Goal: Task Accomplishment & Management: Use online tool/utility

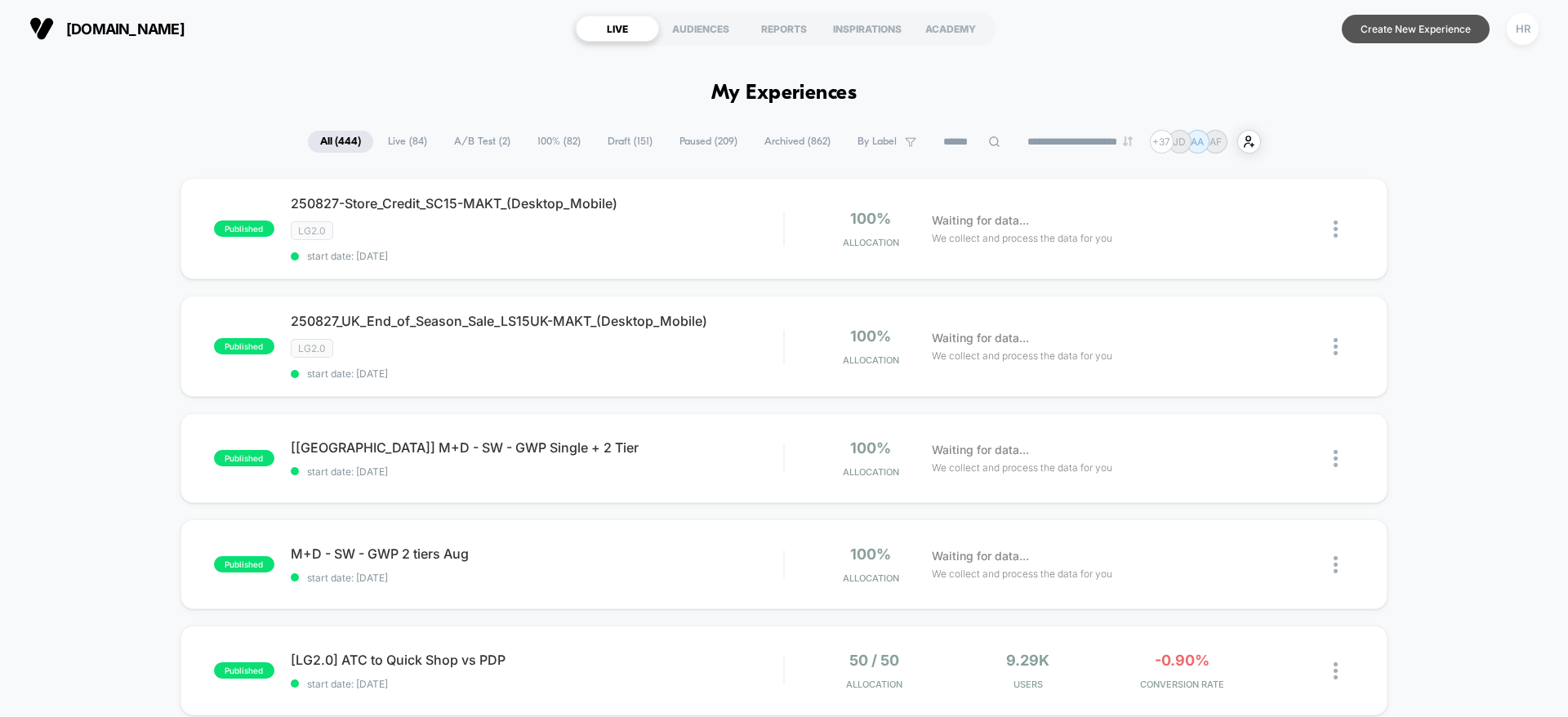
click at [1409, 29] on button "Create New Experience" at bounding box center [1415, 29] width 147 height 29
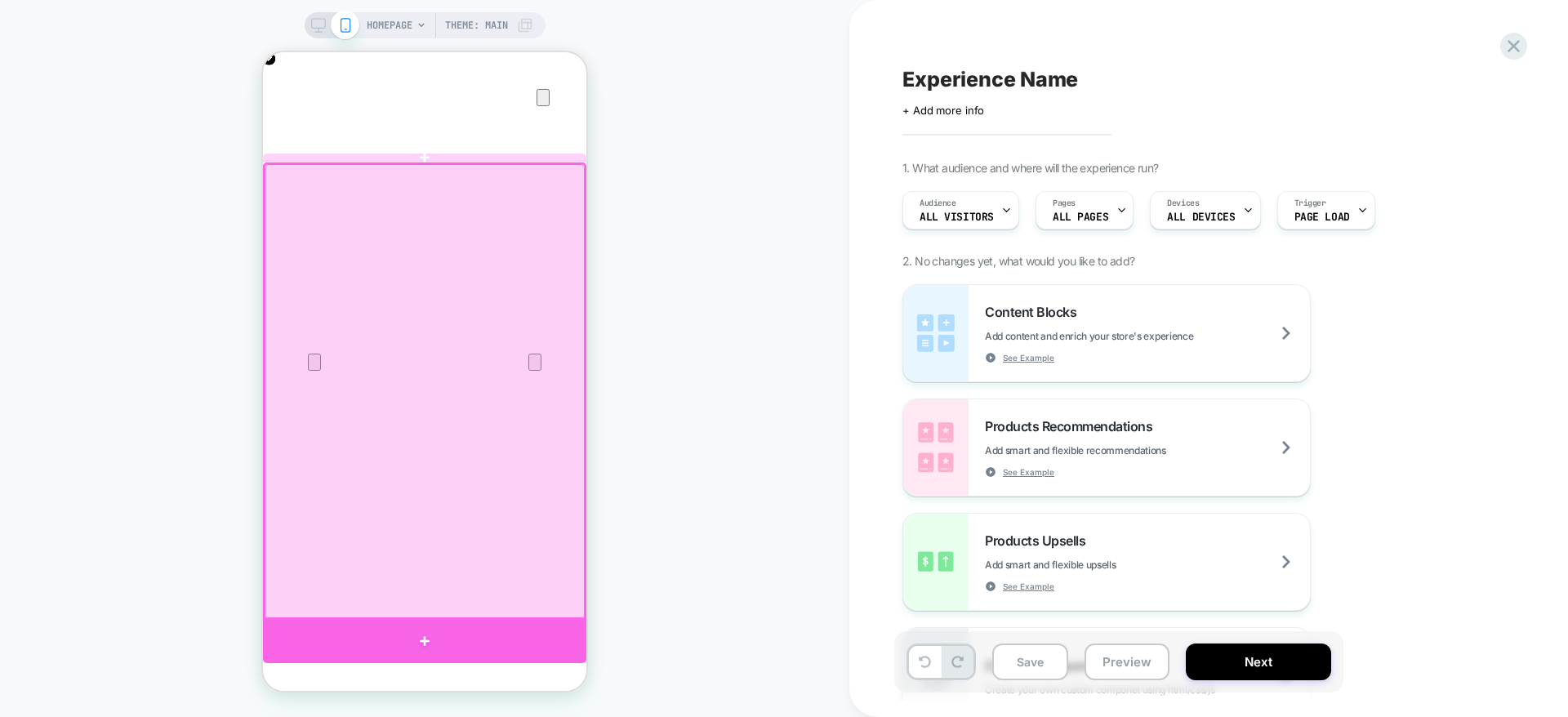
click at [422, 635] on div at bounding box center [425, 641] width 323 height 44
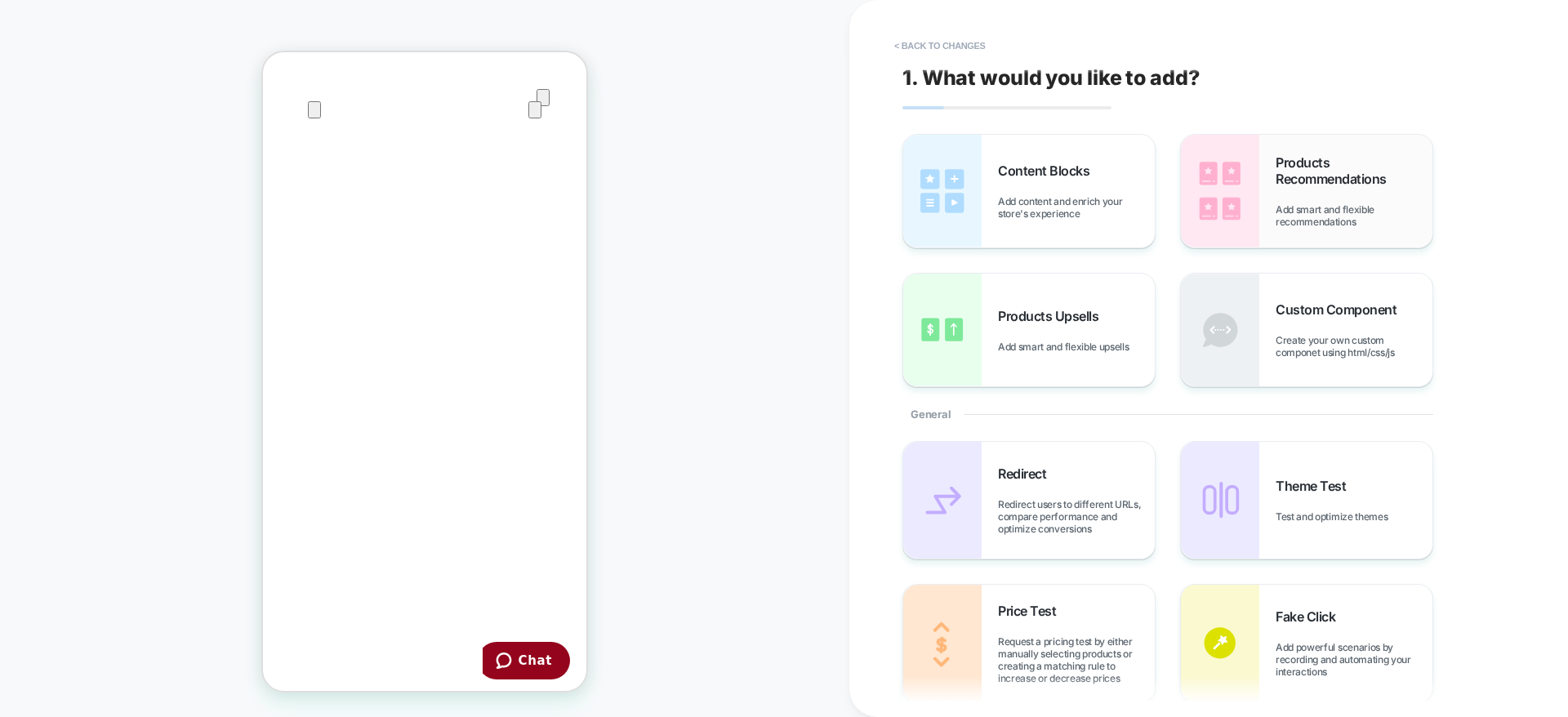
click at [1323, 174] on span "Products Recommendations" at bounding box center [1354, 170] width 157 height 32
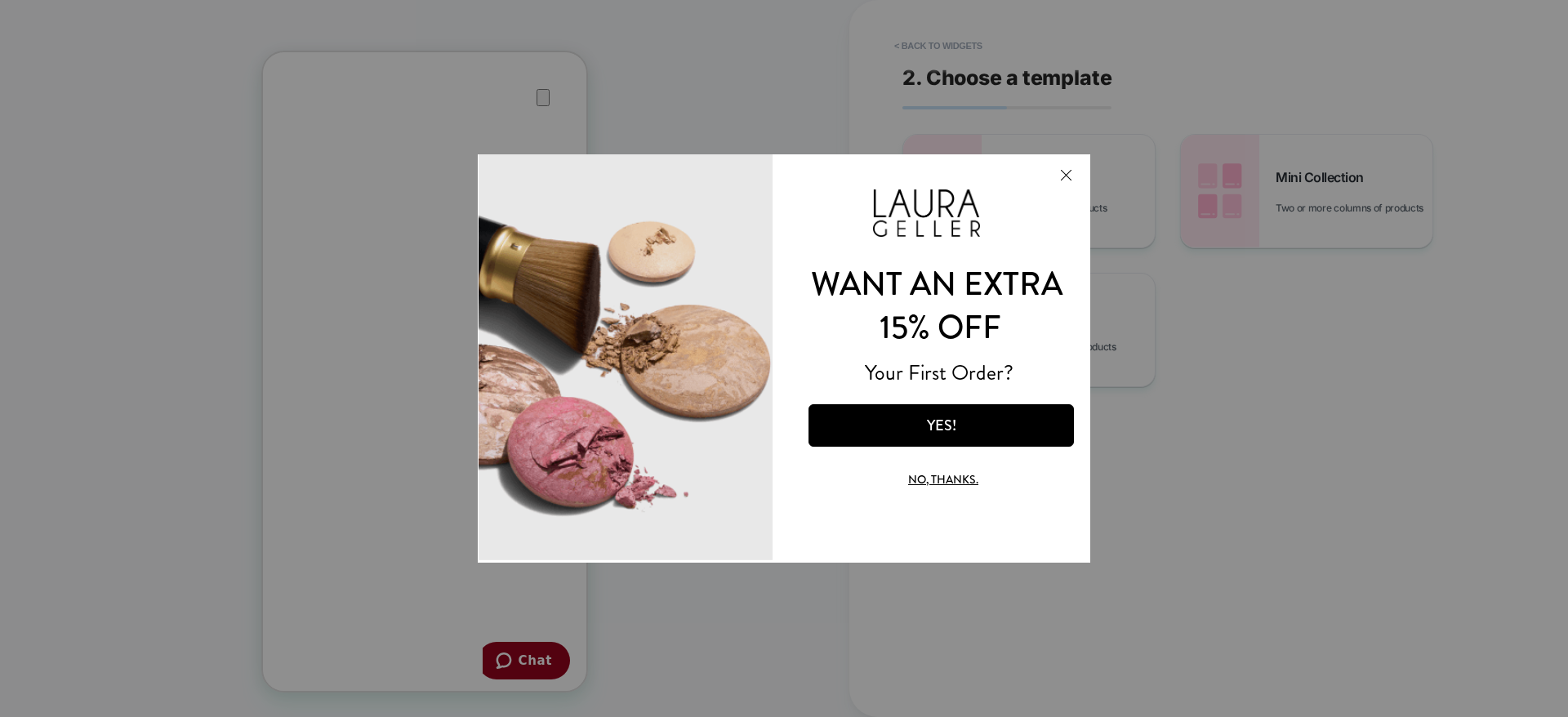
click at [926, 476] on button "No, thanks." at bounding box center [943, 479] width 207 height 39
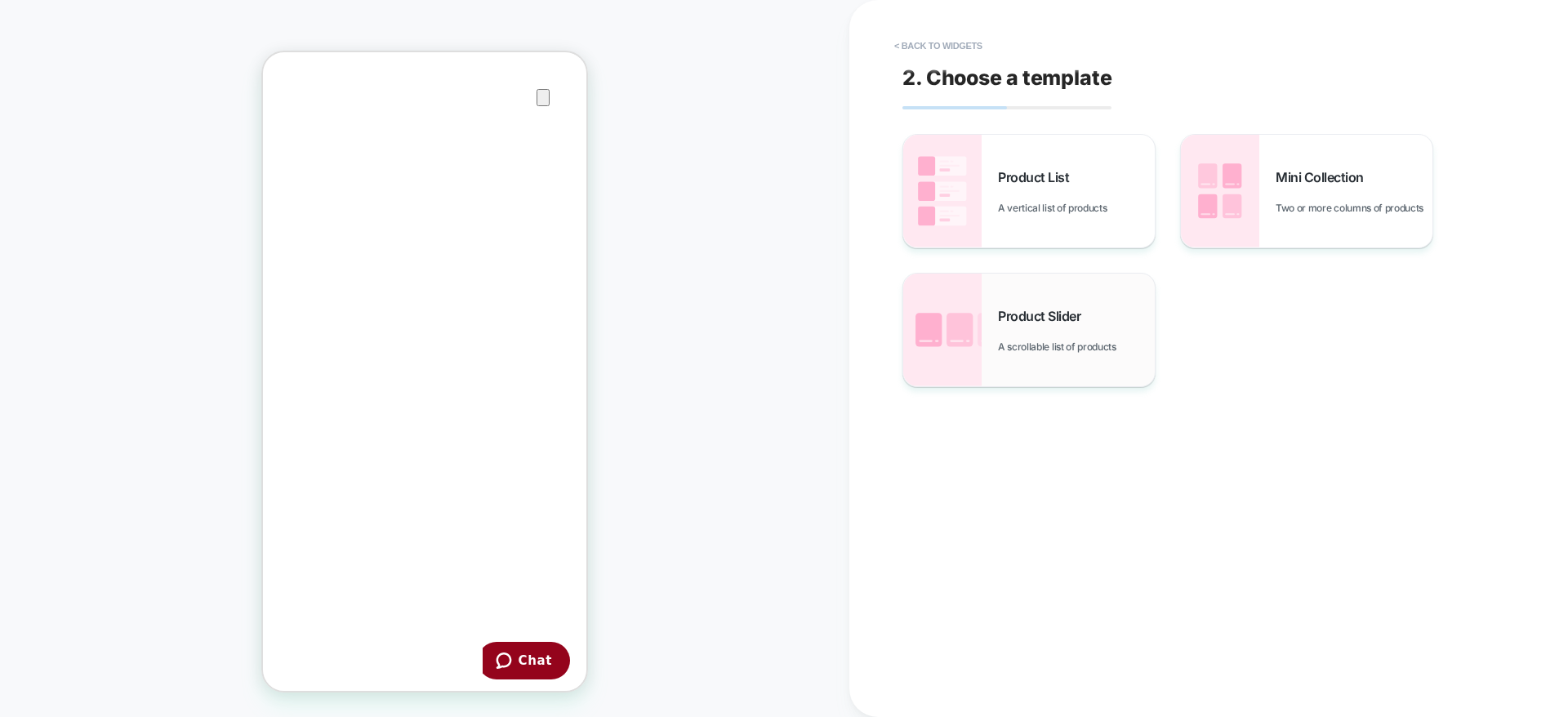
scroll to position [0, 647]
click at [1017, 313] on span "Product Slider" at bounding box center [1043, 316] width 90 height 17
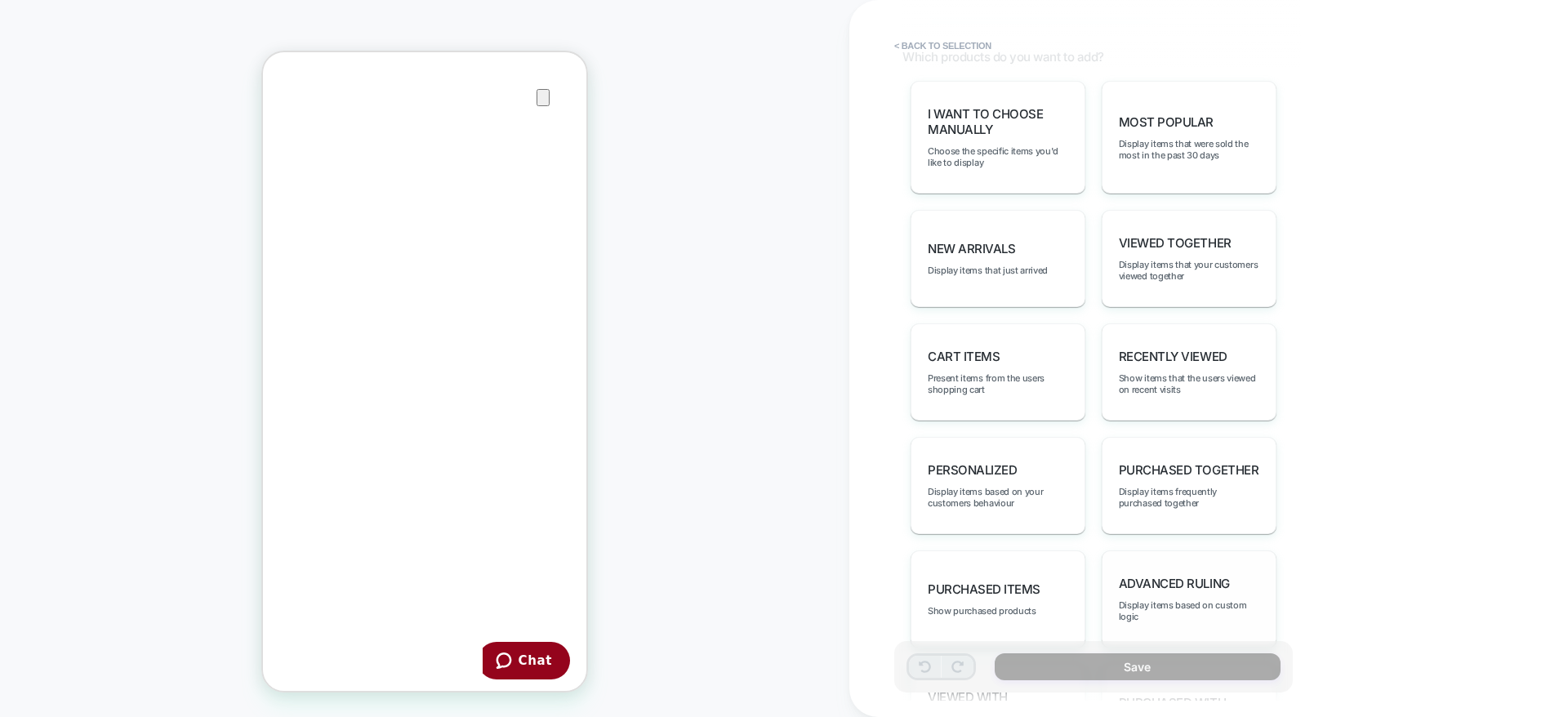
scroll to position [802, 0]
click at [1170, 594] on span "Display items based on custom logic" at bounding box center [1189, 606] width 140 height 23
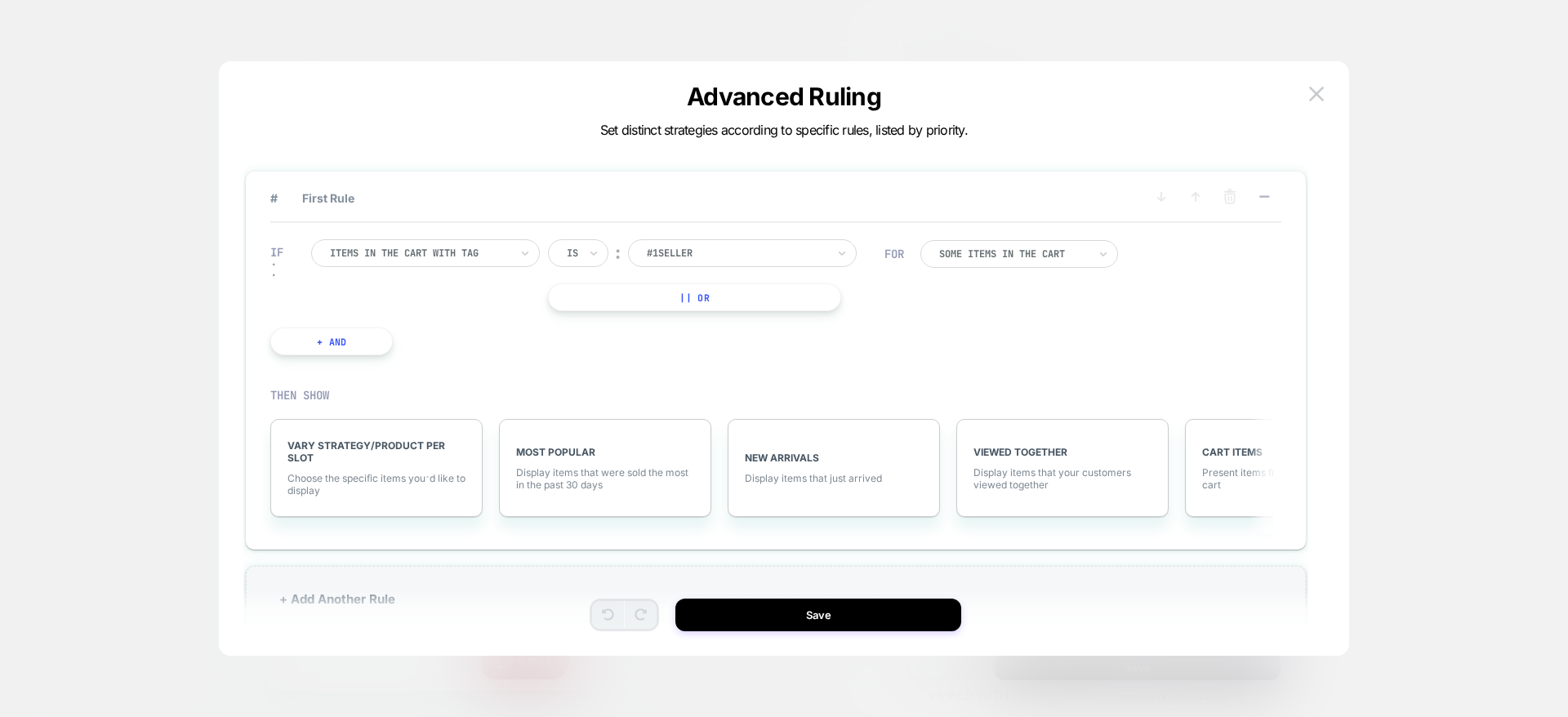
scroll to position [25, 0]
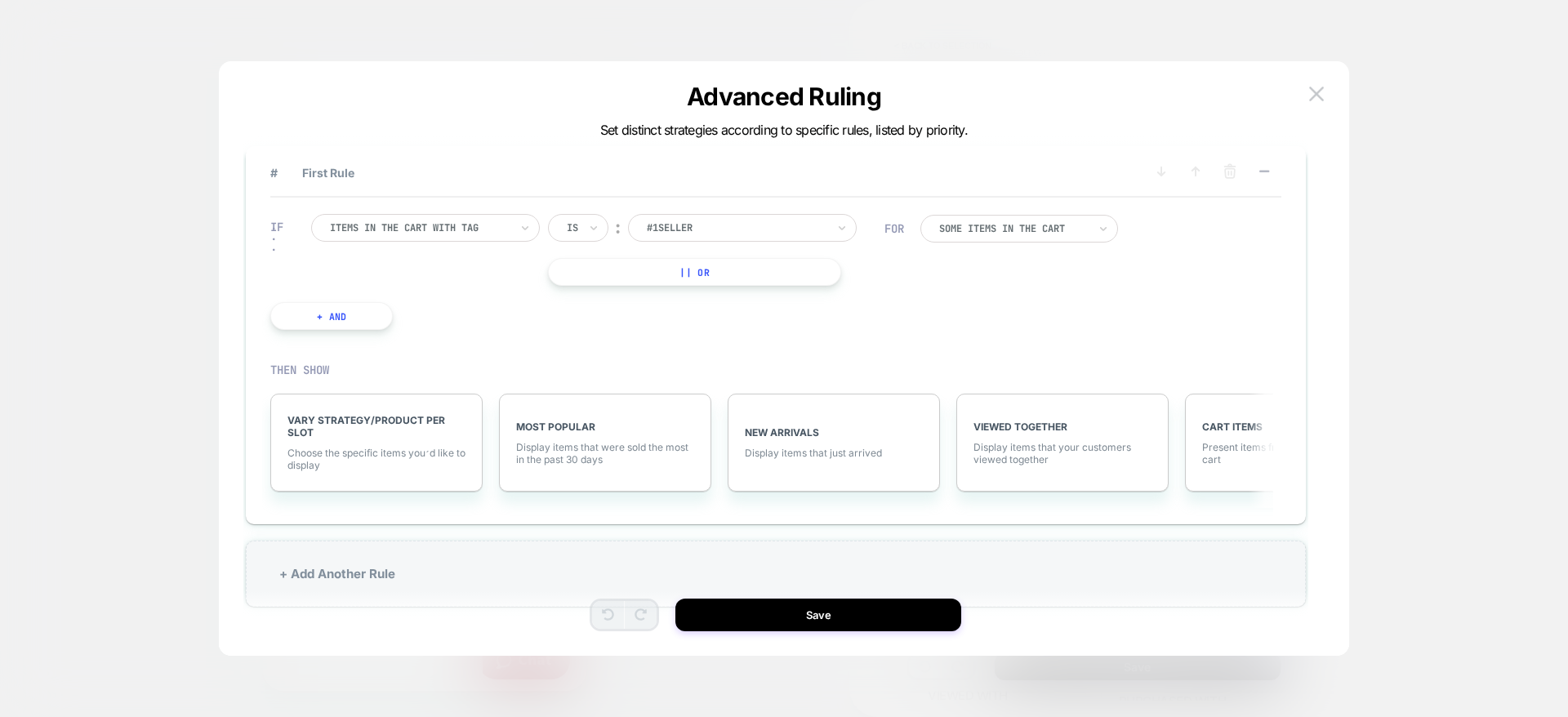
click at [432, 230] on div at bounding box center [420, 227] width 180 height 15
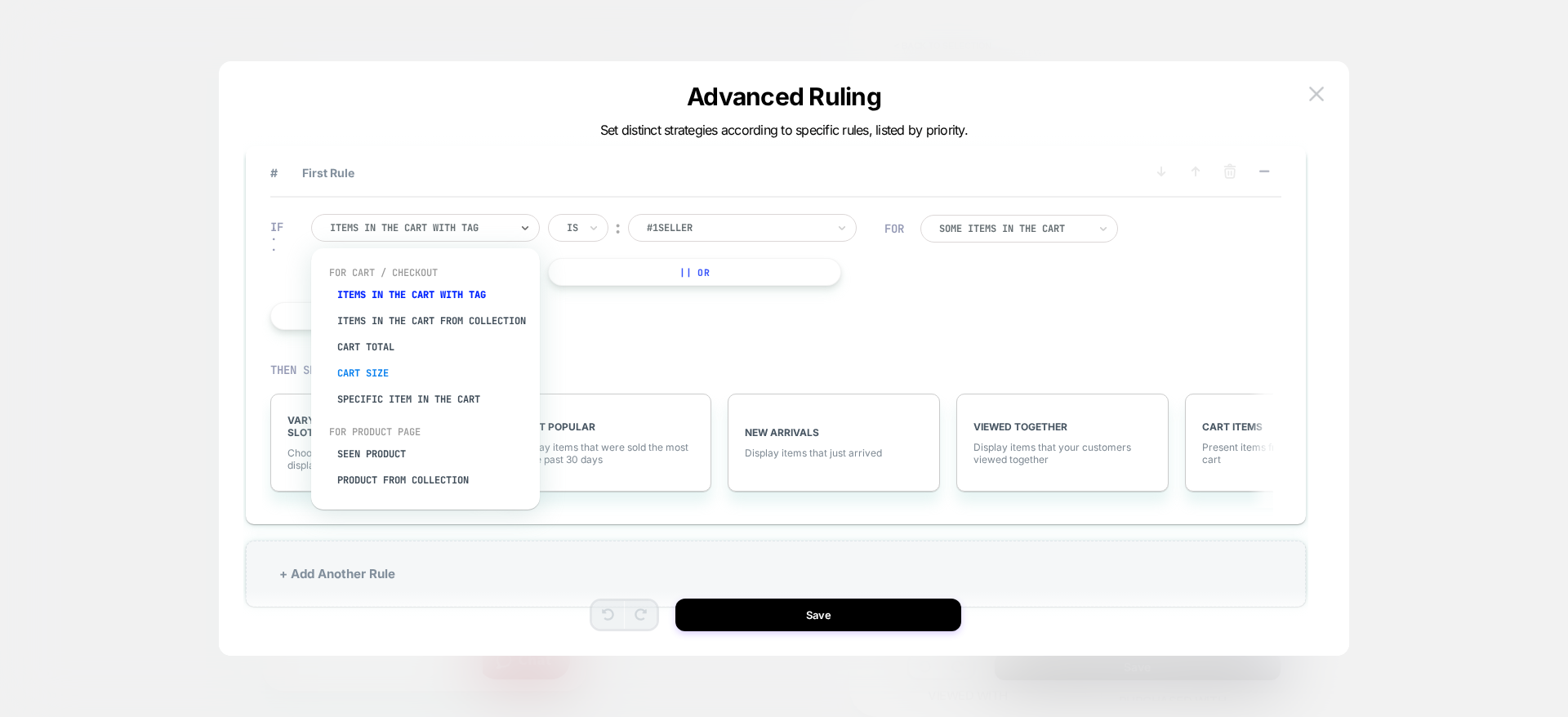
scroll to position [41, 0]
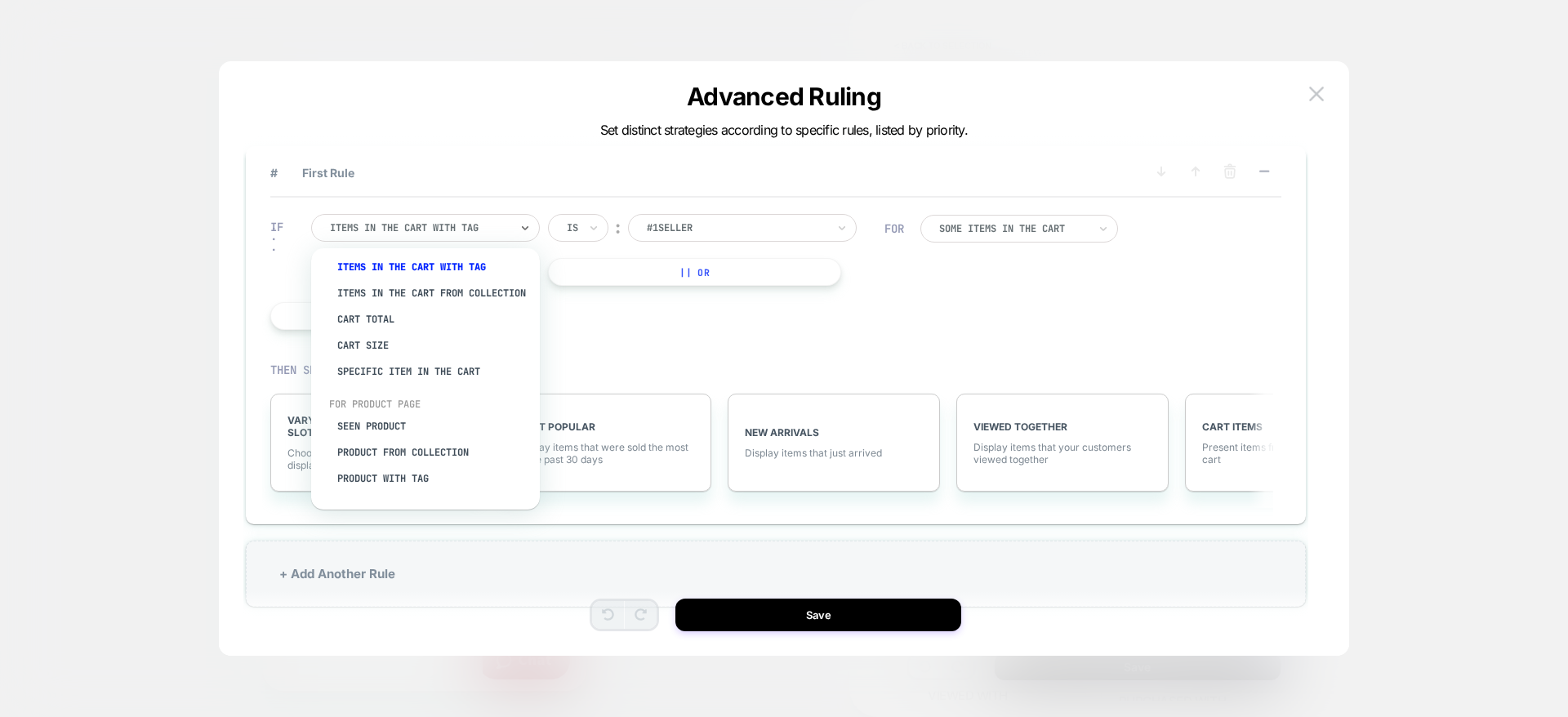
click at [885, 316] on div "IF option Seen Product focused, 6 of 8. 8 results available. Use Up and Down to…" at bounding box center [578, 272] width 630 height 165
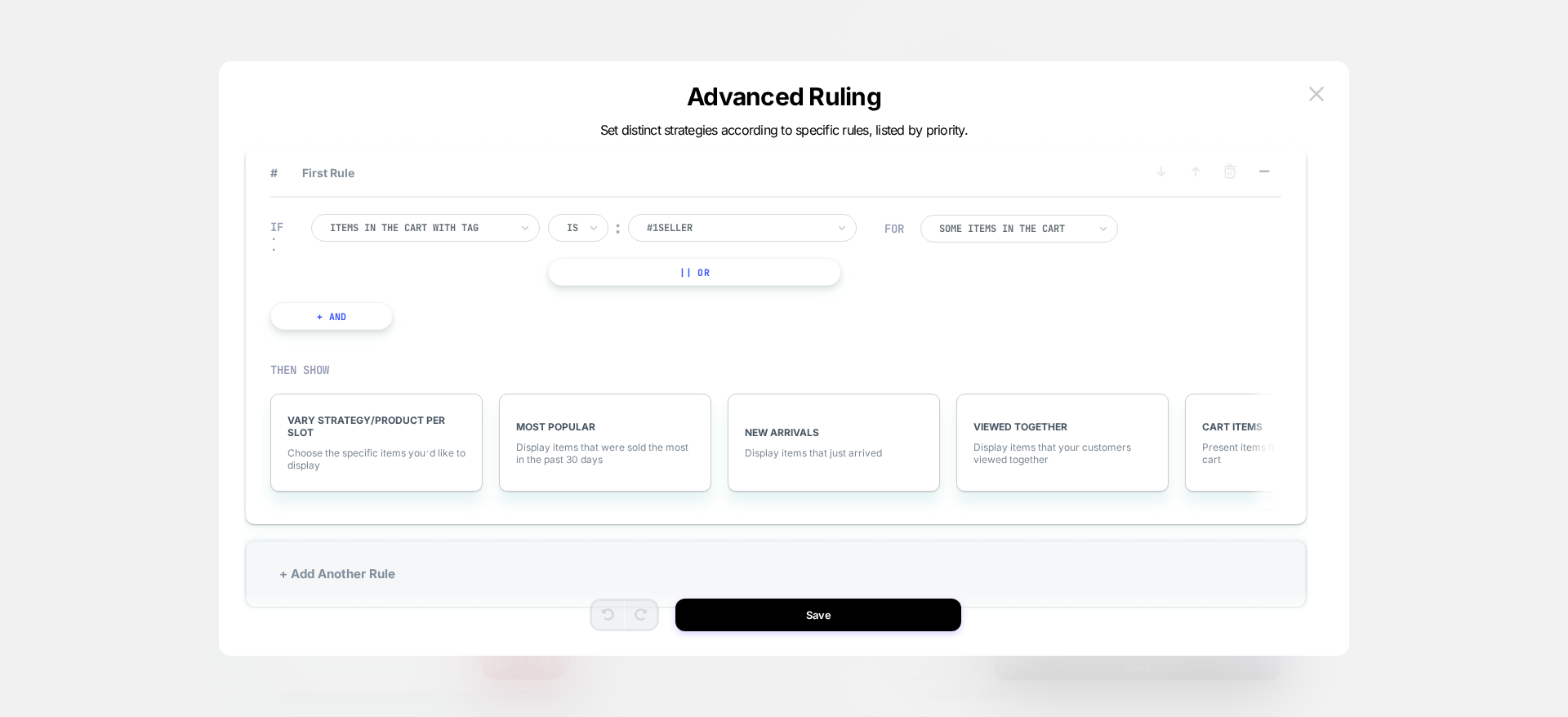
click at [885, 316] on div "IF Items in the cart with tag Is ︰ #1Seller || Or + And" at bounding box center [578, 272] width 630 height 165
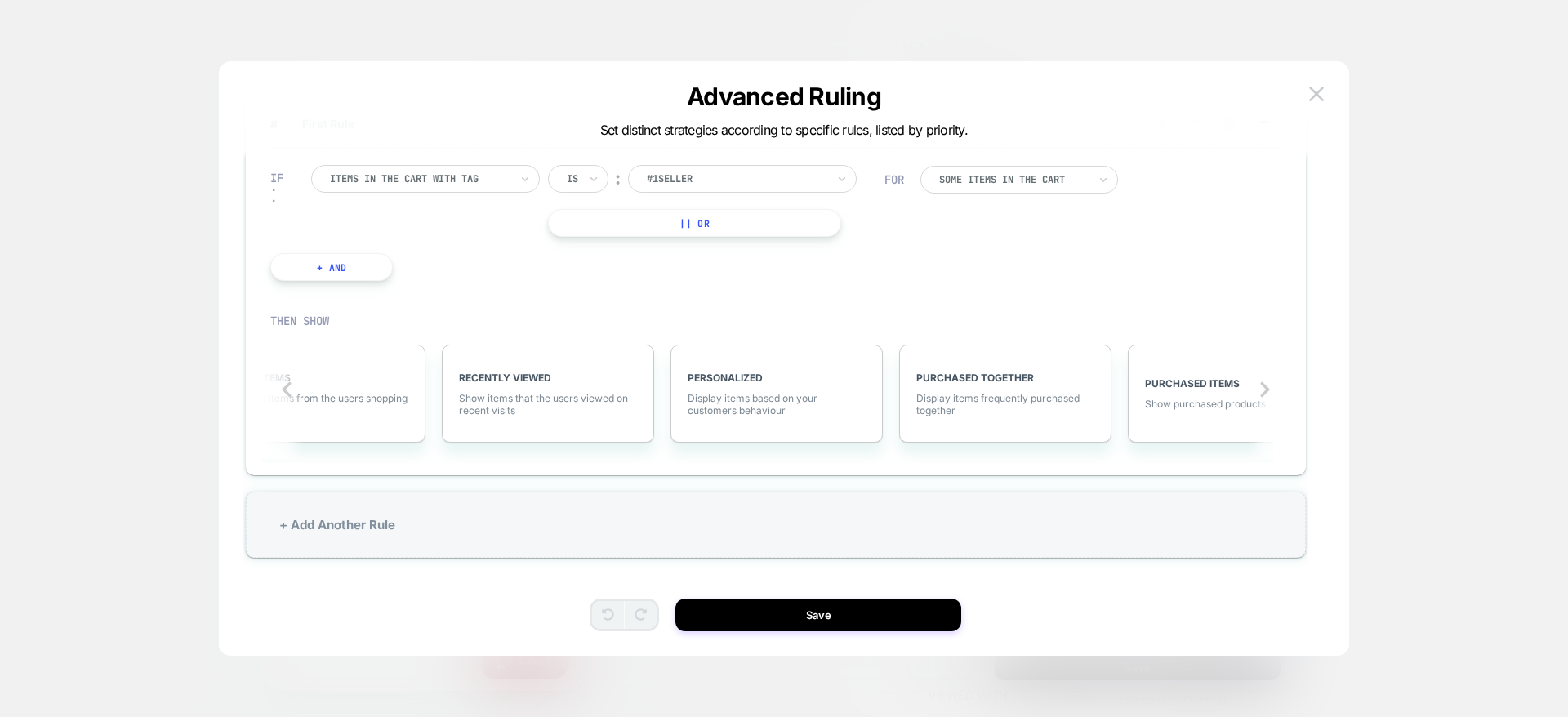
scroll to position [0, 973]
click at [1316, 100] on img at bounding box center [1316, 94] width 15 height 14
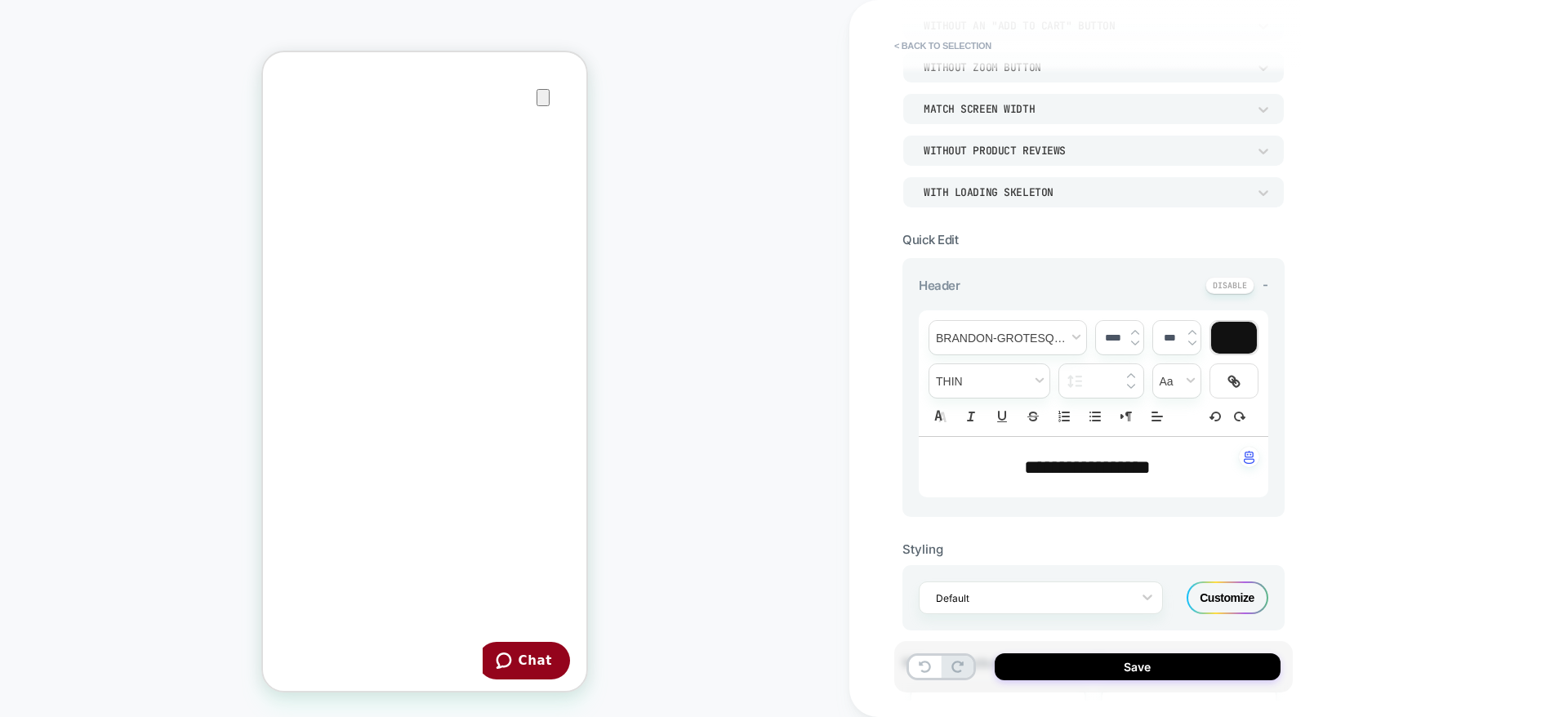
scroll to position [0, 0]
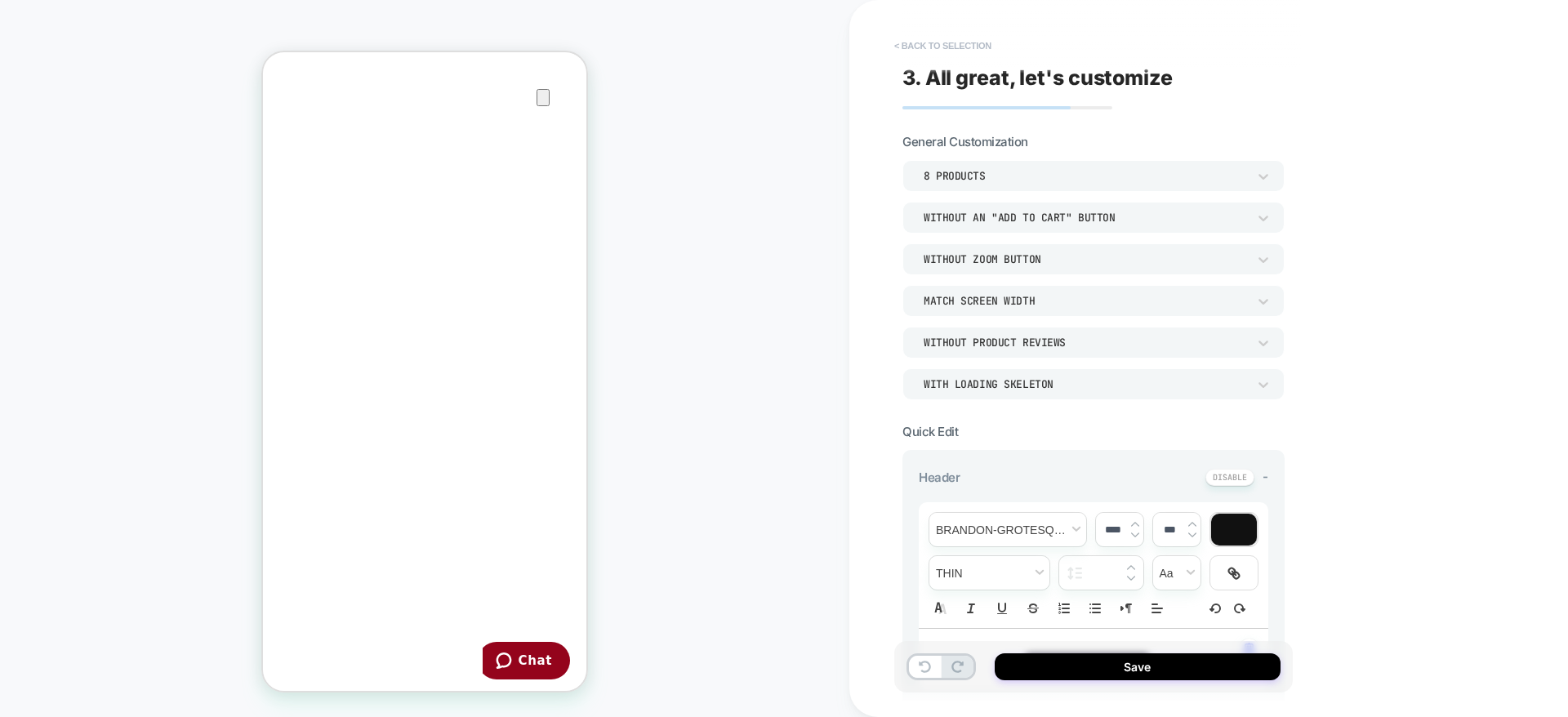
click at [940, 43] on button "< Back to selection" at bounding box center [942, 46] width 113 height 26
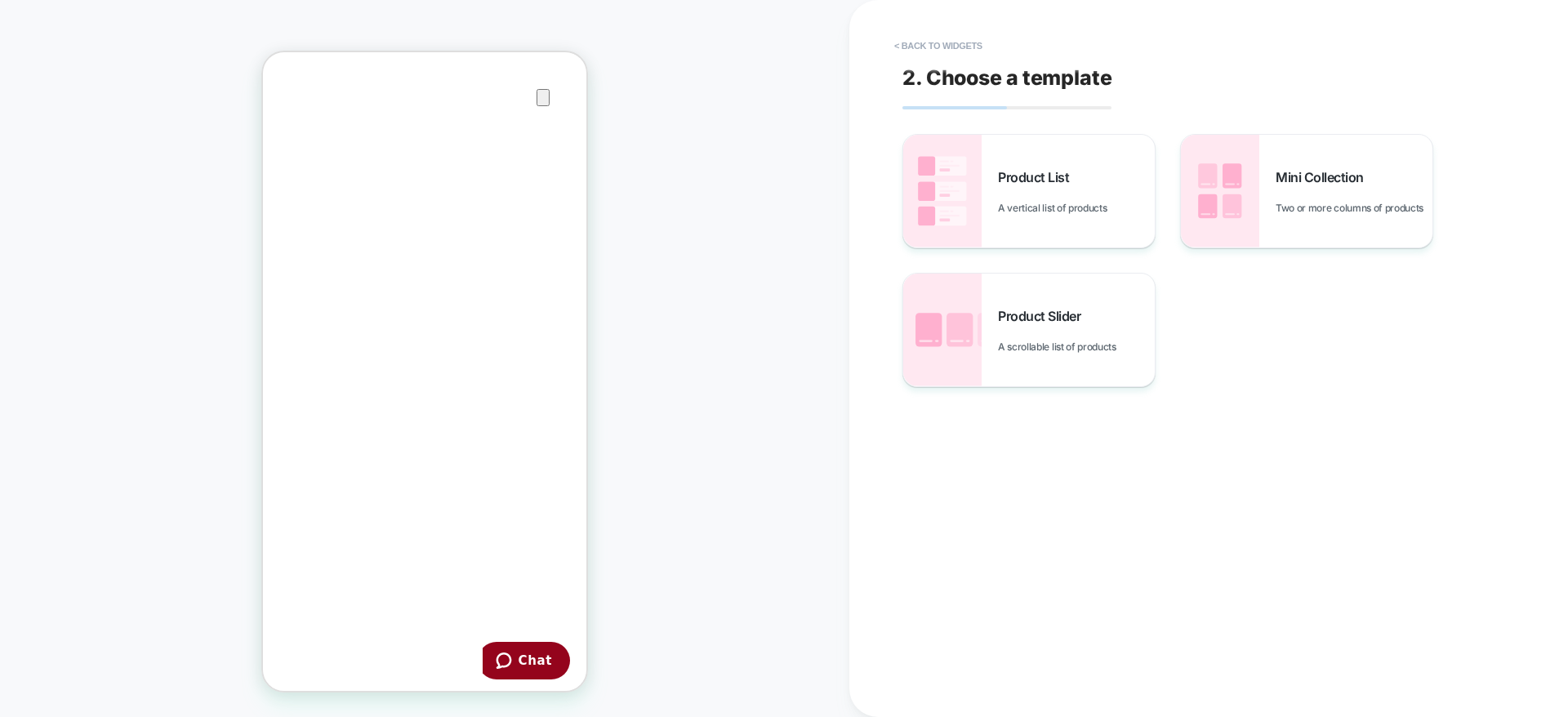
scroll to position [0, 323]
click at [0, 0] on button "< Back to widgets" at bounding box center [0, 0] width 0 height 0
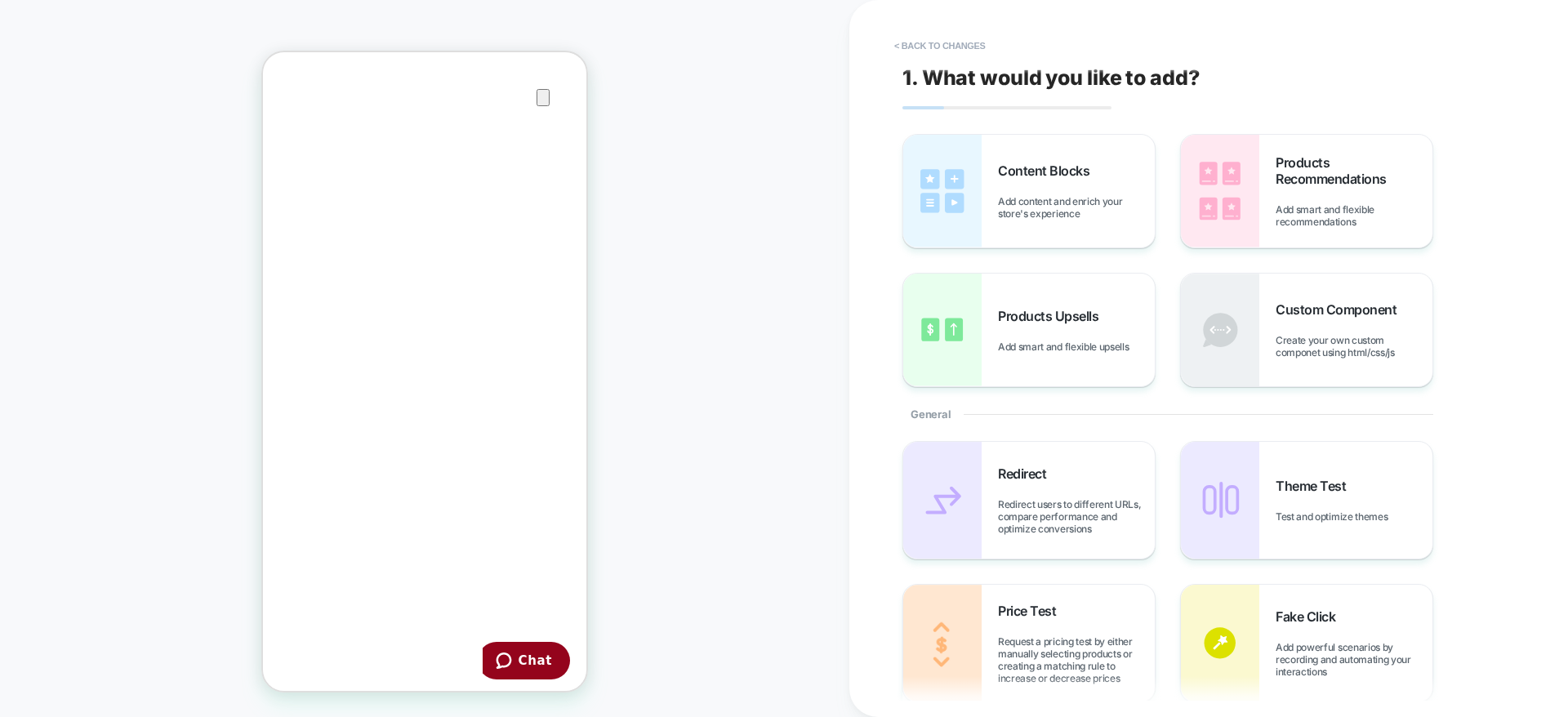
scroll to position [322, 0]
click at [940, 43] on button "< Back to changes" at bounding box center [939, 46] width 108 height 26
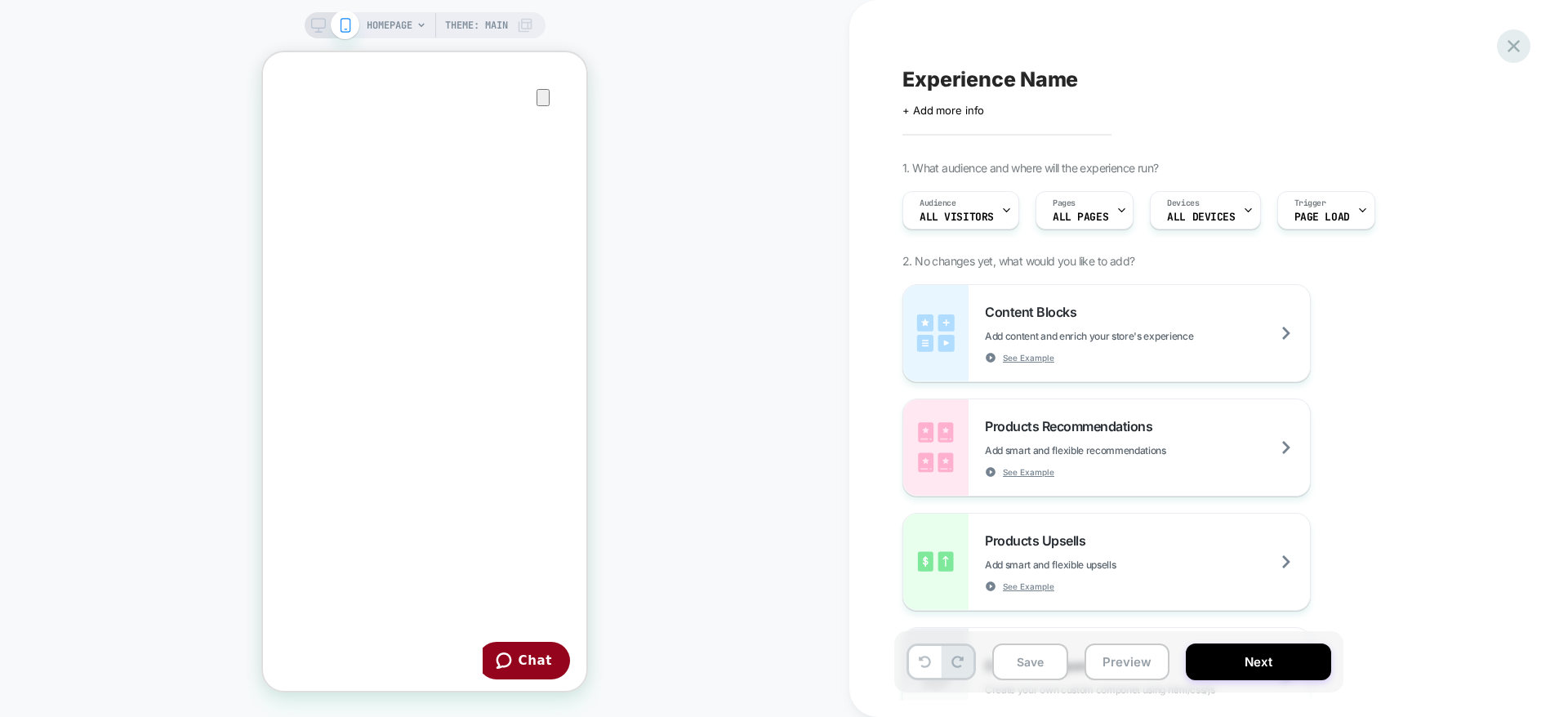
click at [0, 0] on icon at bounding box center [0, 0] width 0 height 0
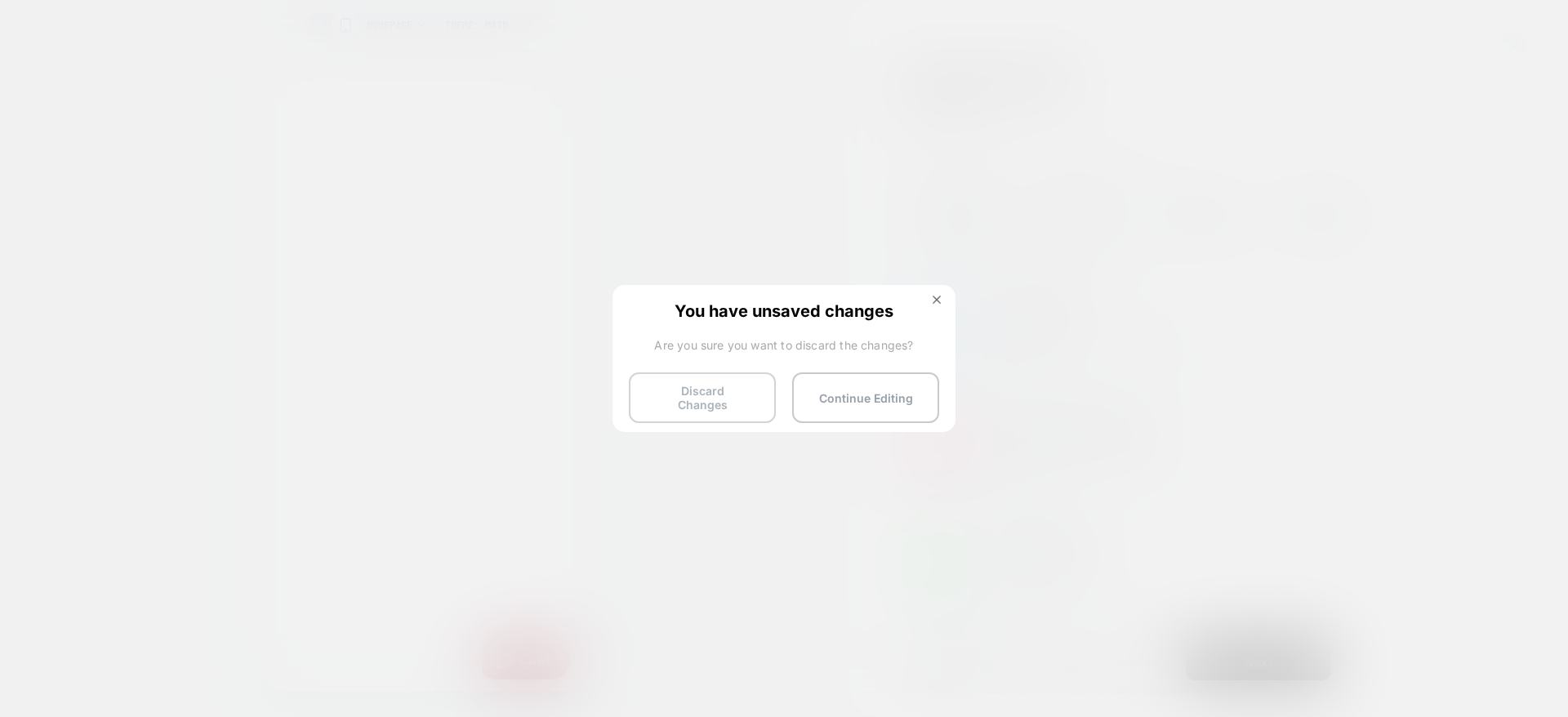
click at [0, 0] on button "Discard Changes" at bounding box center [0, 0] width 0 height 0
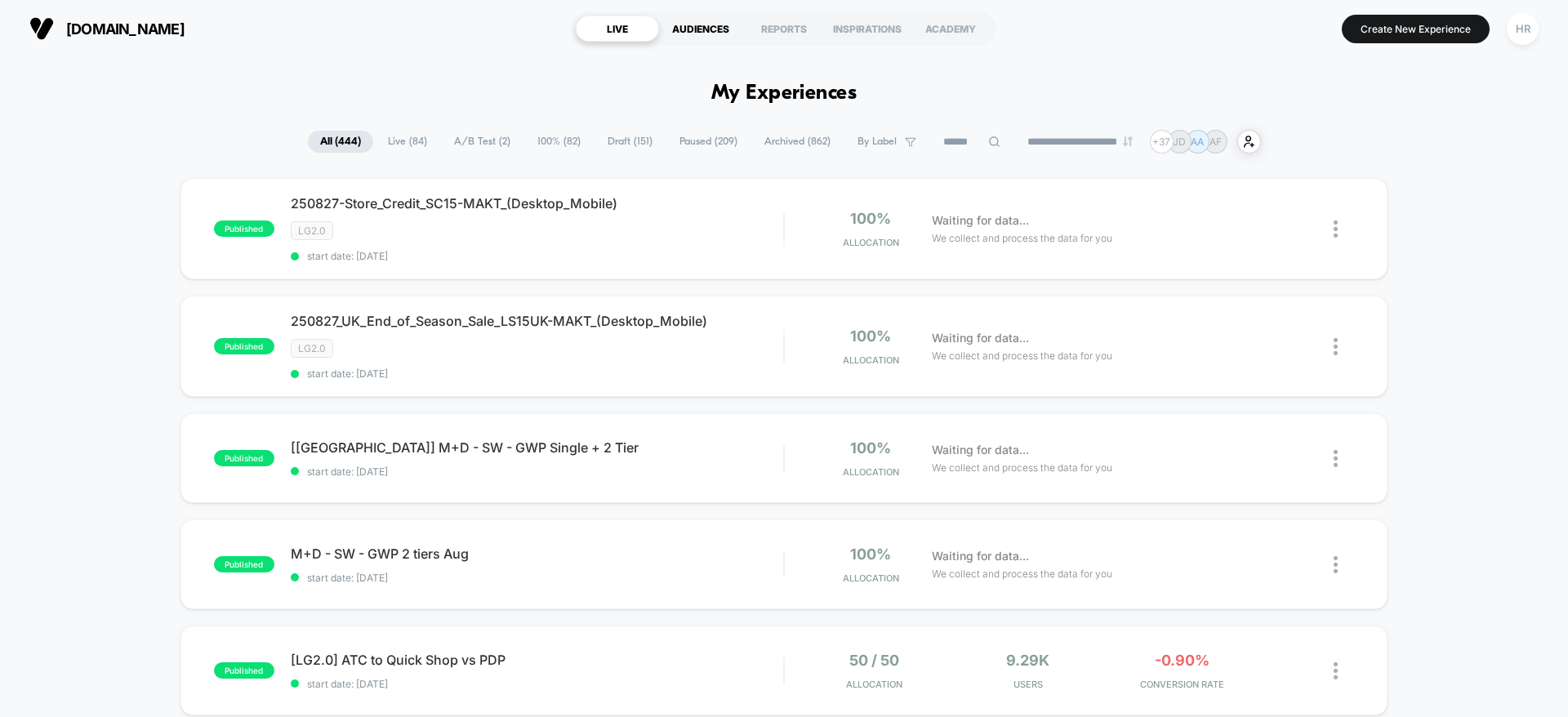
click at [701, 22] on div "AUDIENCES" at bounding box center [701, 29] width 83 height 26
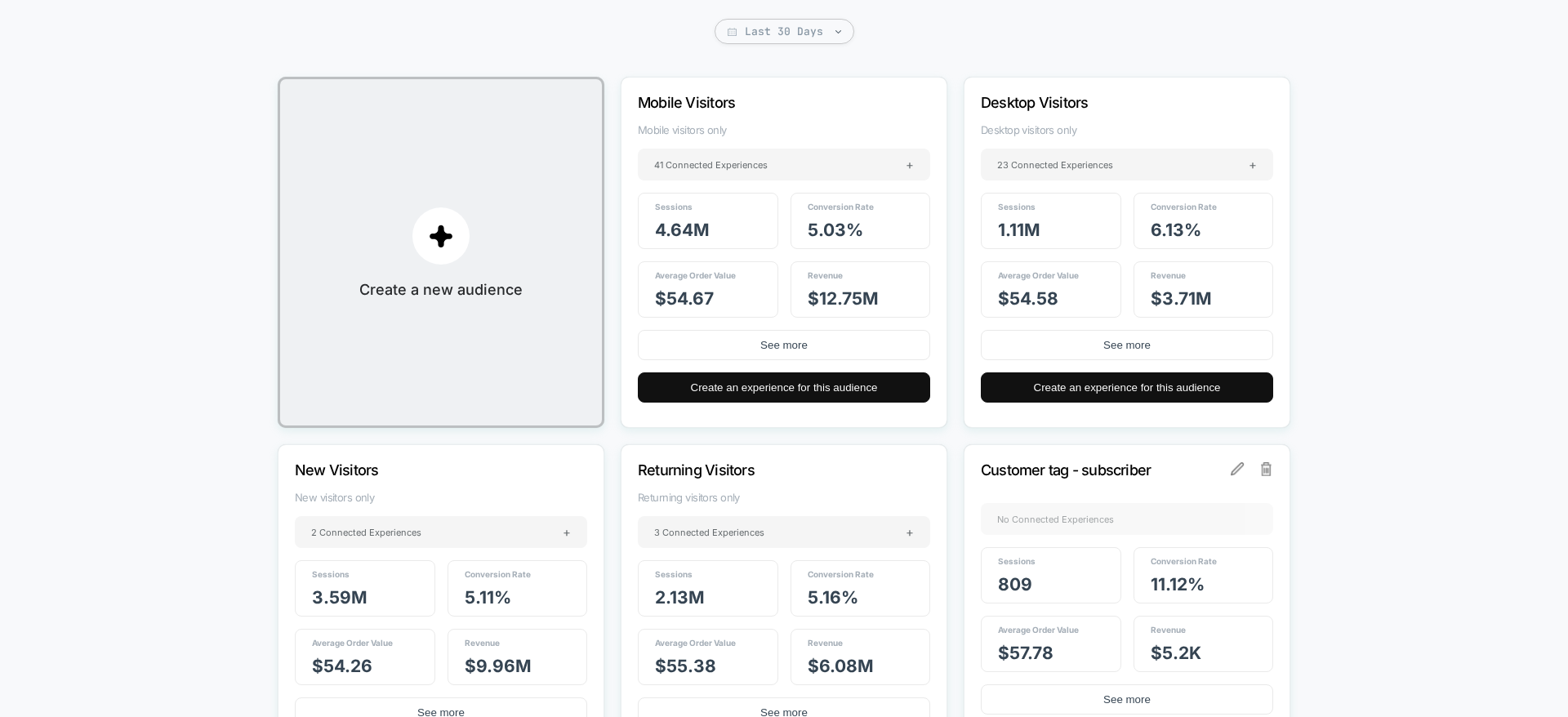
scroll to position [159, 0]
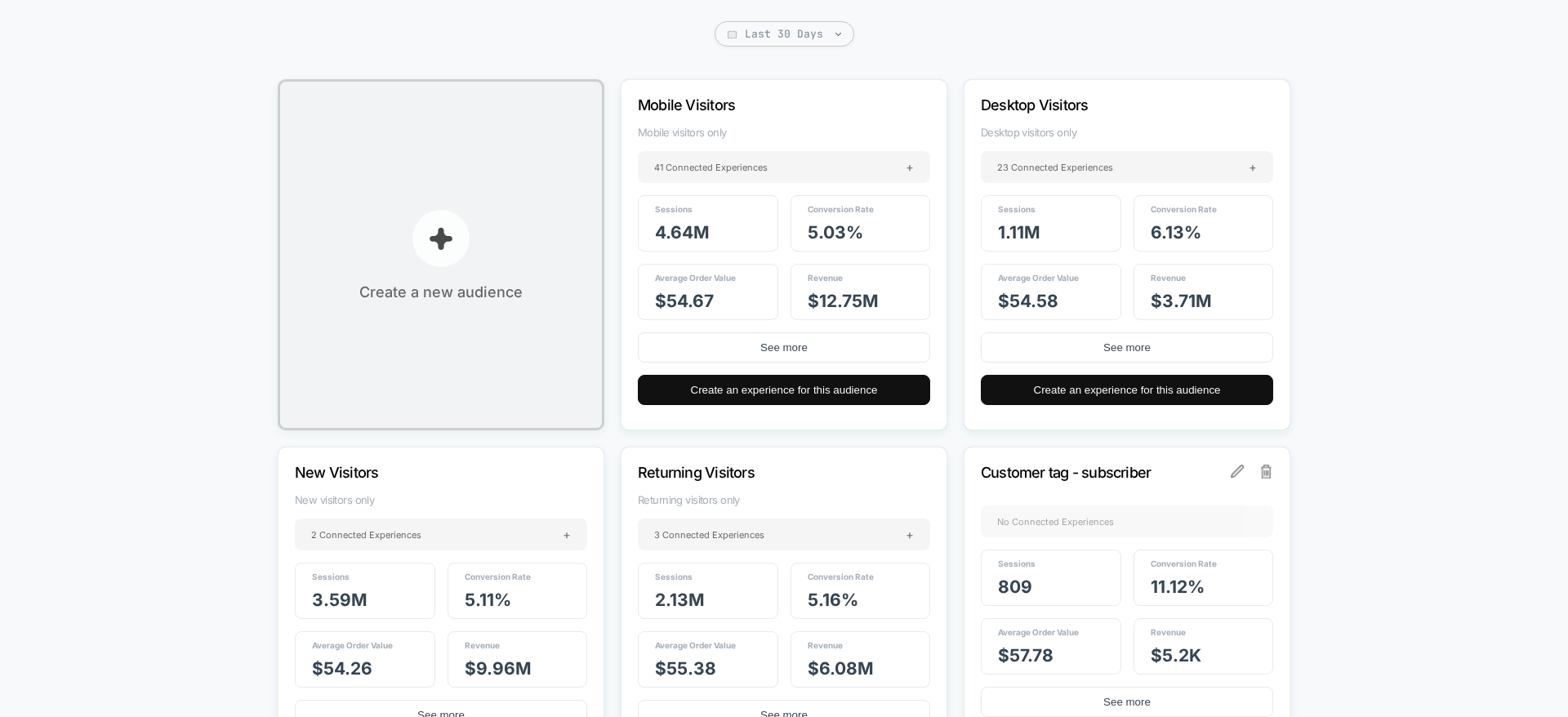
click at [439, 261] on p "button" at bounding box center [441, 238] width 57 height 57
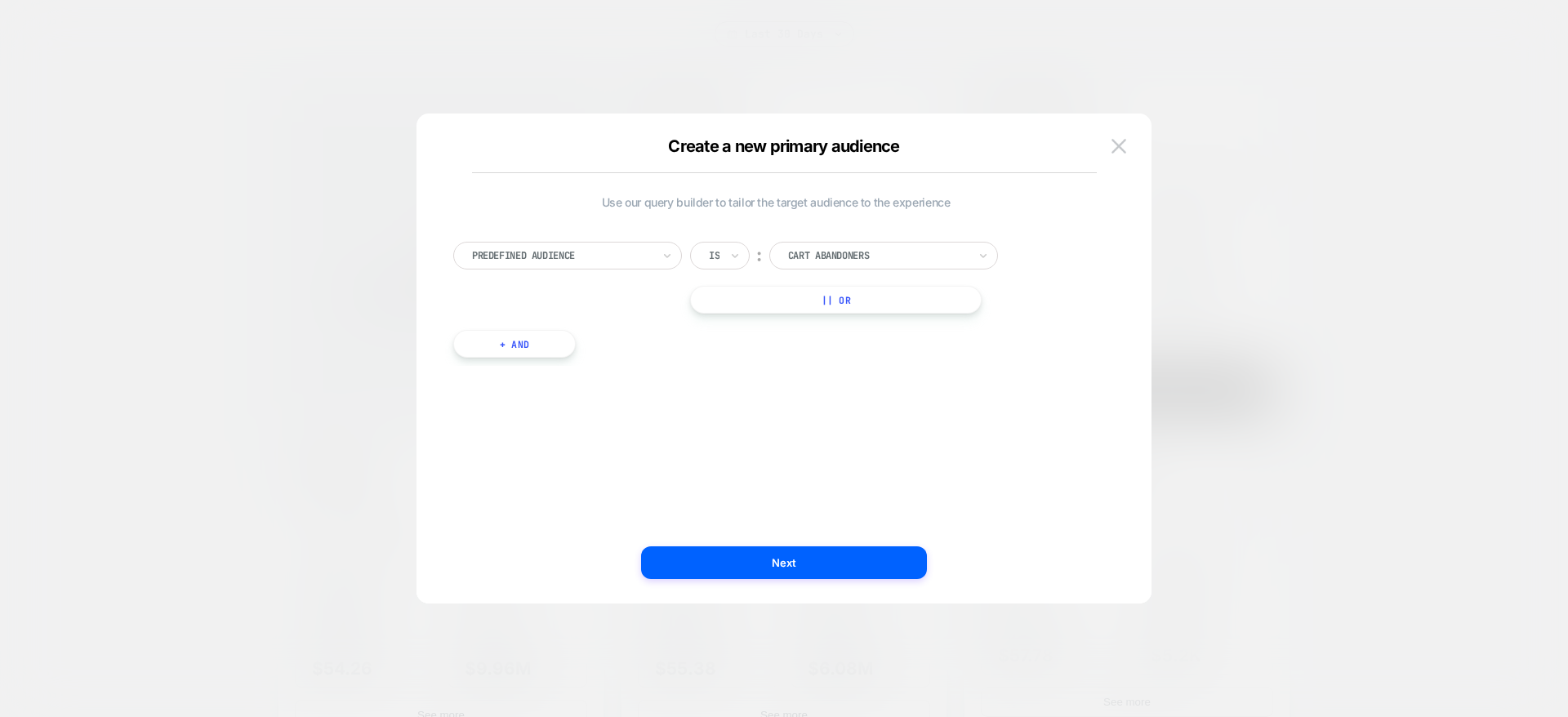
click at [633, 262] on div at bounding box center [562, 255] width 180 height 15
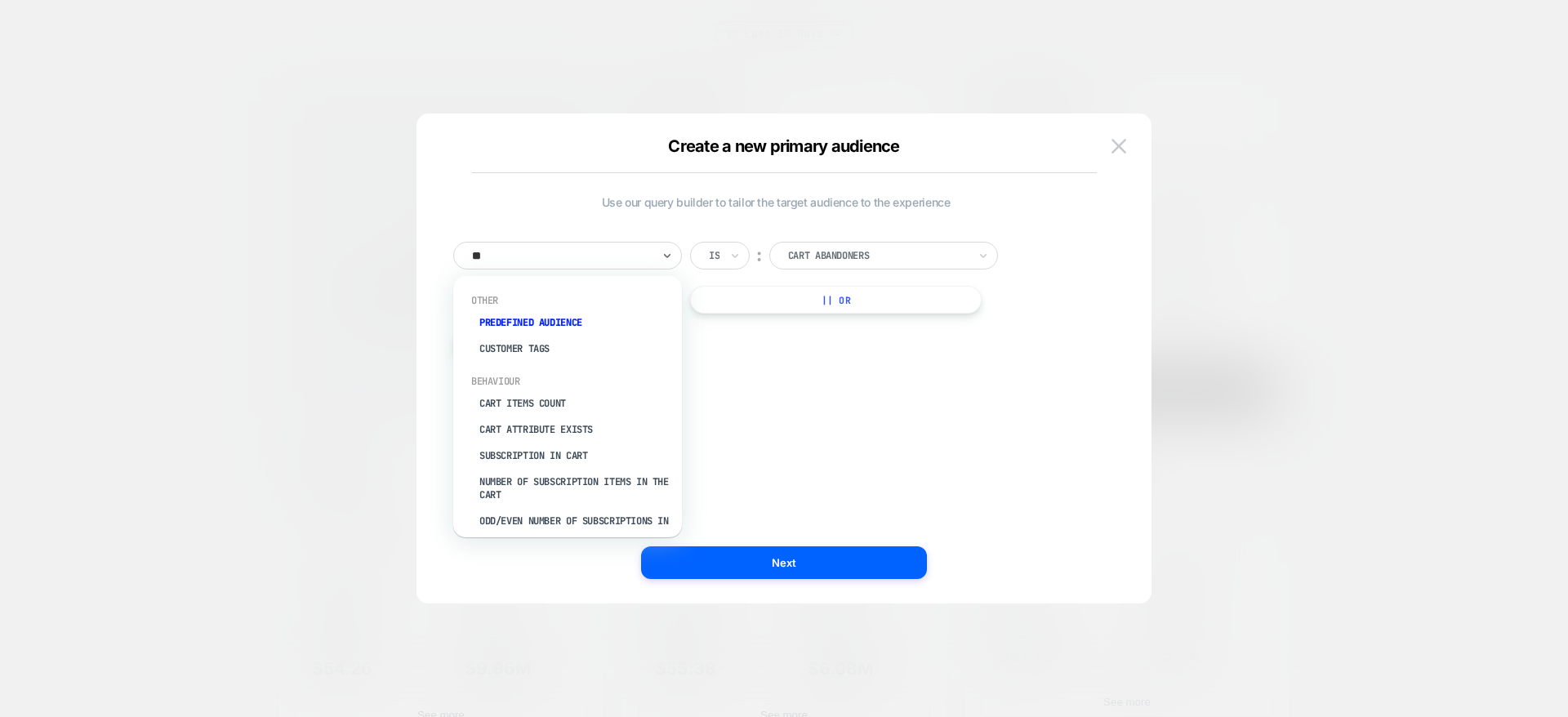
type input "***"
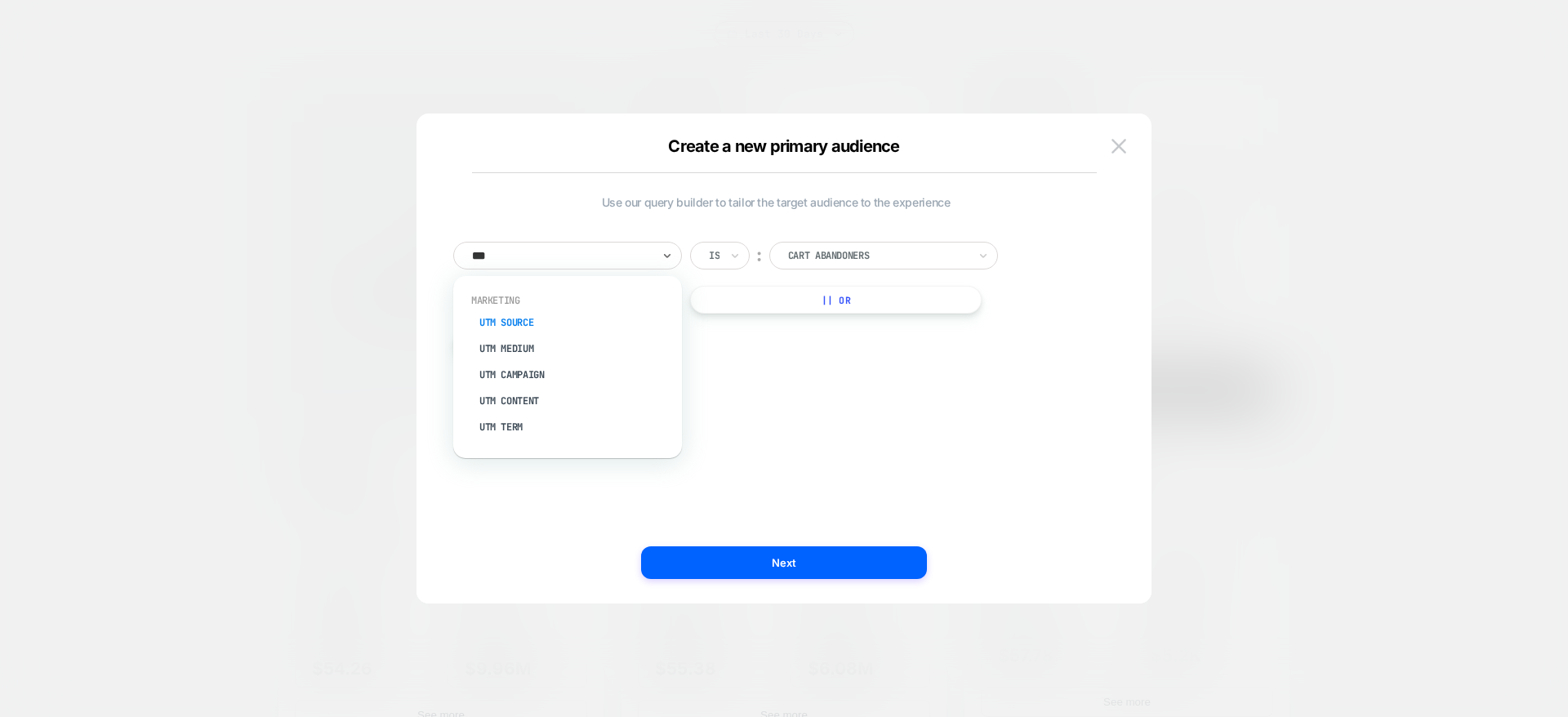
click at [532, 313] on div "UTM Source" at bounding box center [576, 323] width 212 height 26
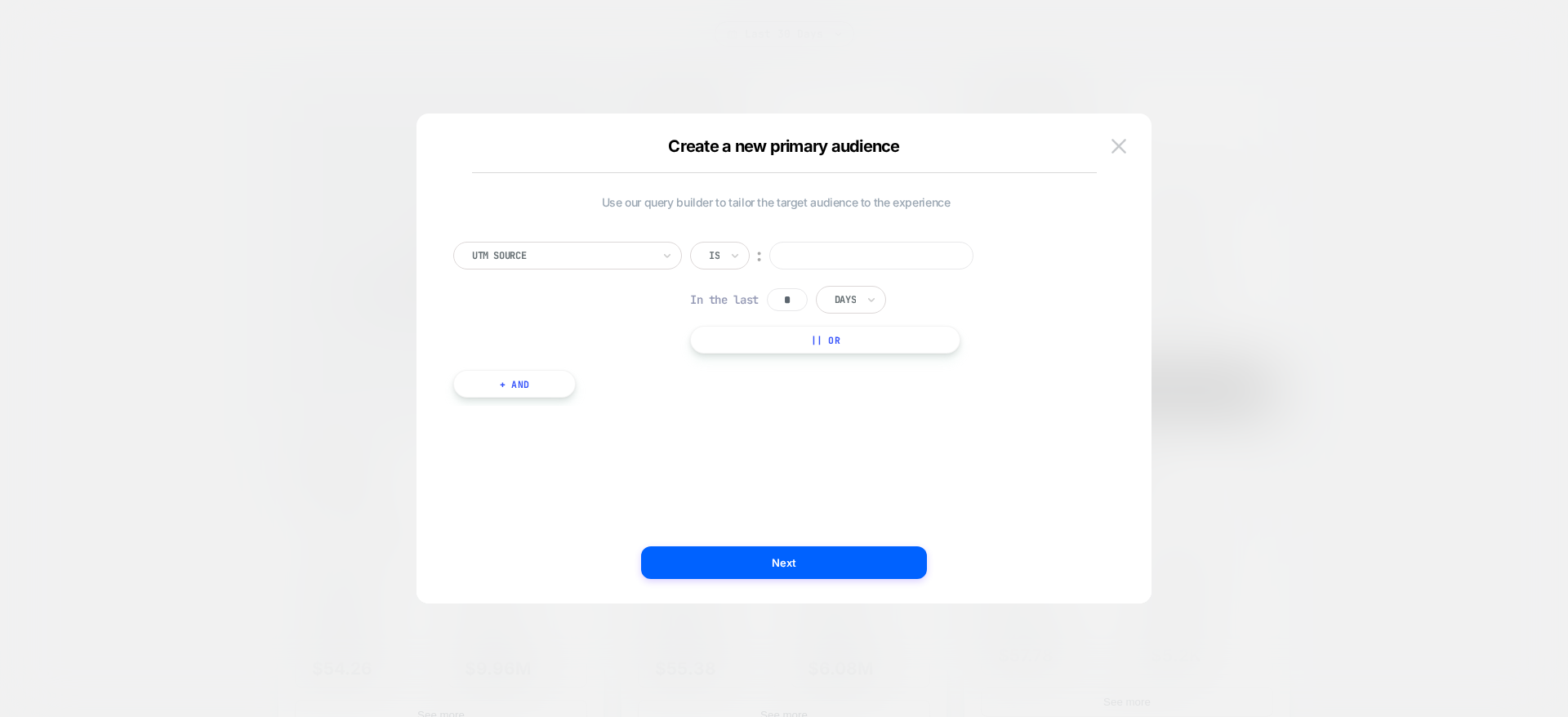
click at [809, 257] on input at bounding box center [871, 255] width 205 height 28
type input "********"
click at [547, 394] on button "+ And" at bounding box center [514, 384] width 123 height 28
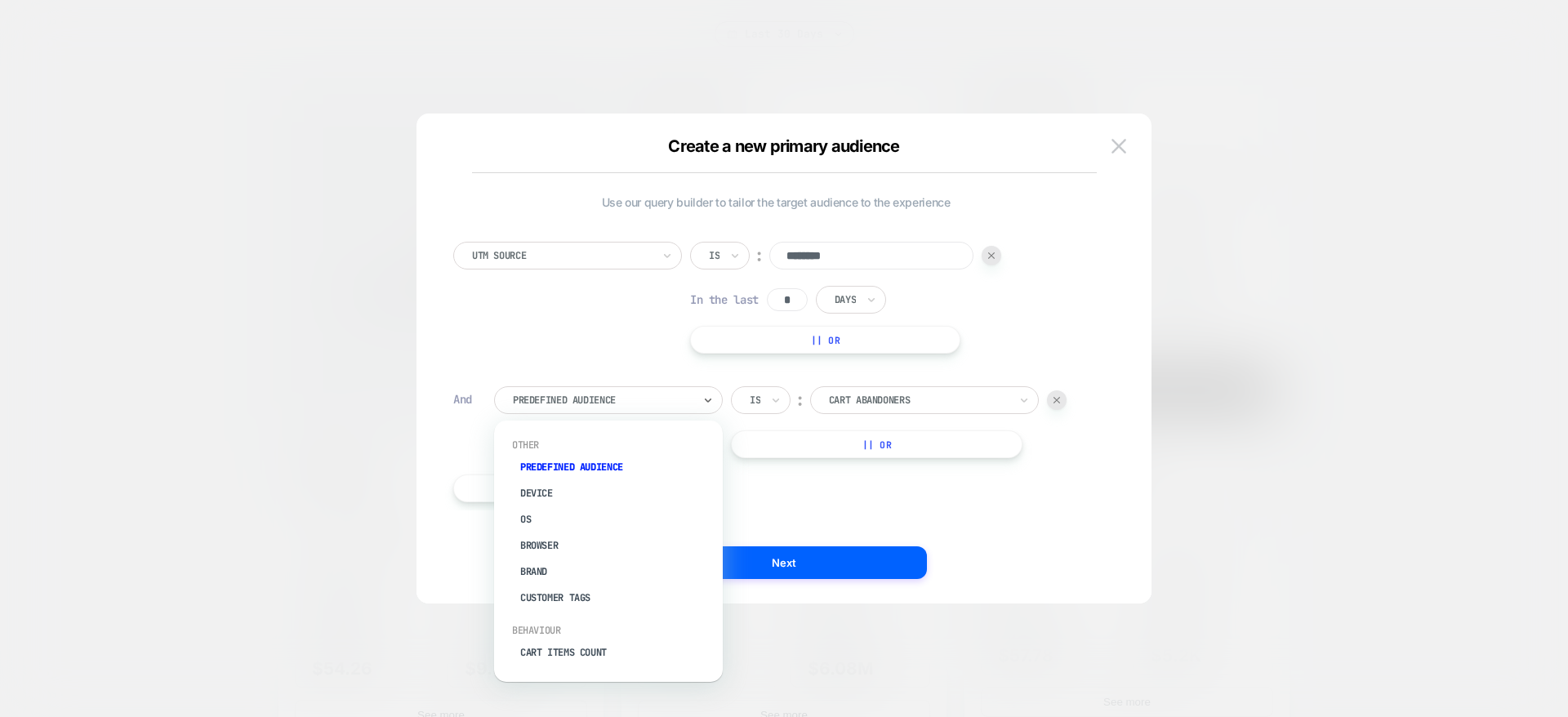
click at [547, 394] on div at bounding box center [602, 399] width 180 height 15
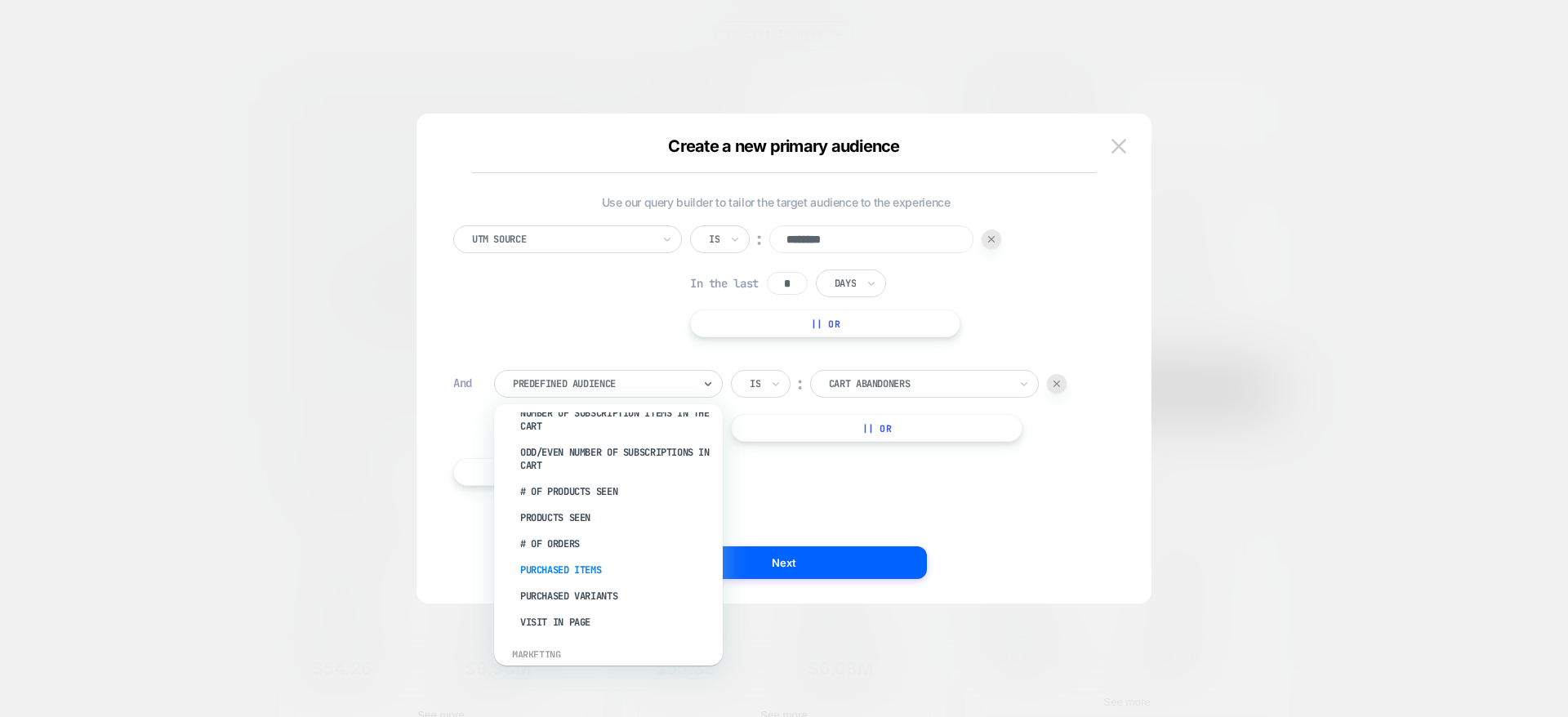
scroll to position [468, 0]
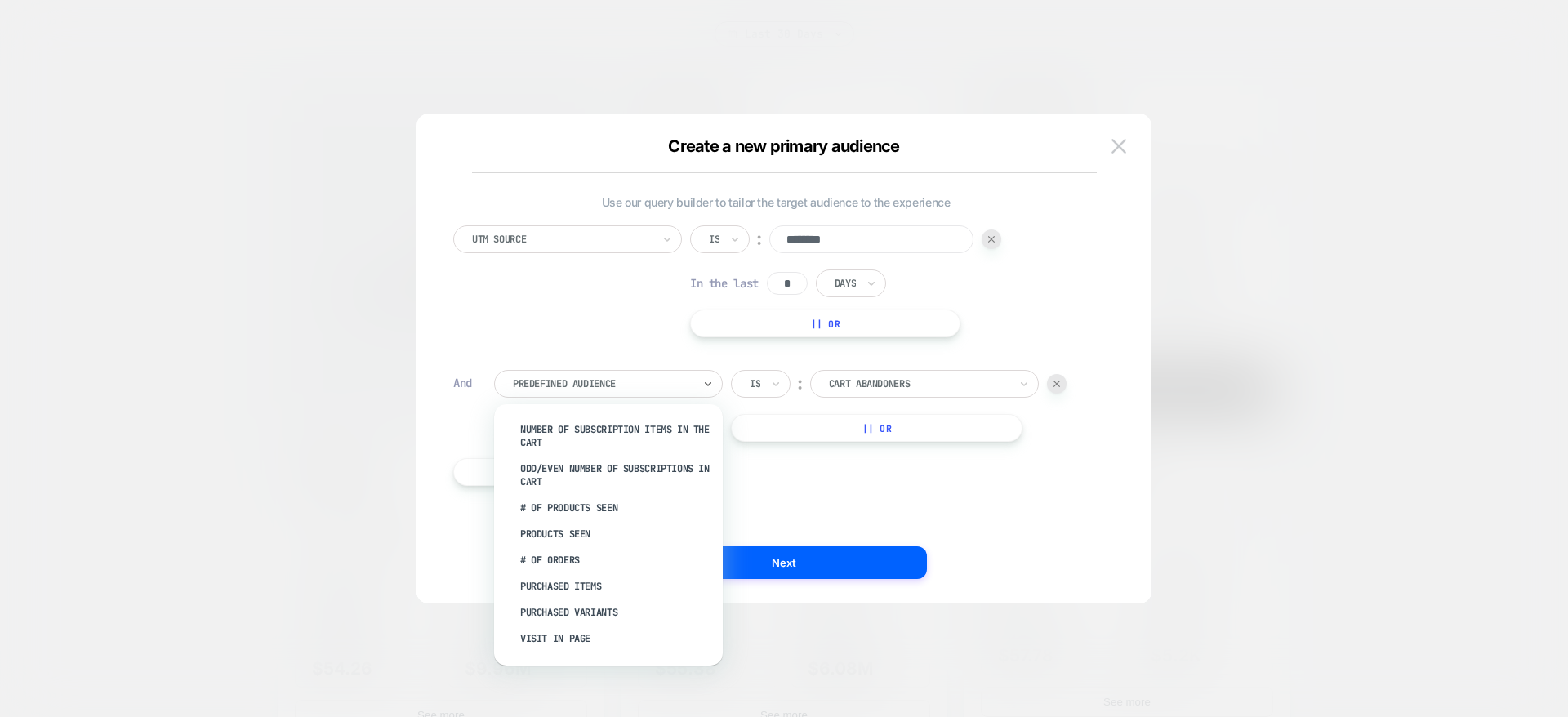
click at [928, 477] on div "UTM Source Is ︰ ******** In the last * Days || Or And option Products Seen focu…" at bounding box center [775, 363] width 661 height 293
